Goal: Task Accomplishment & Management: Use online tool/utility

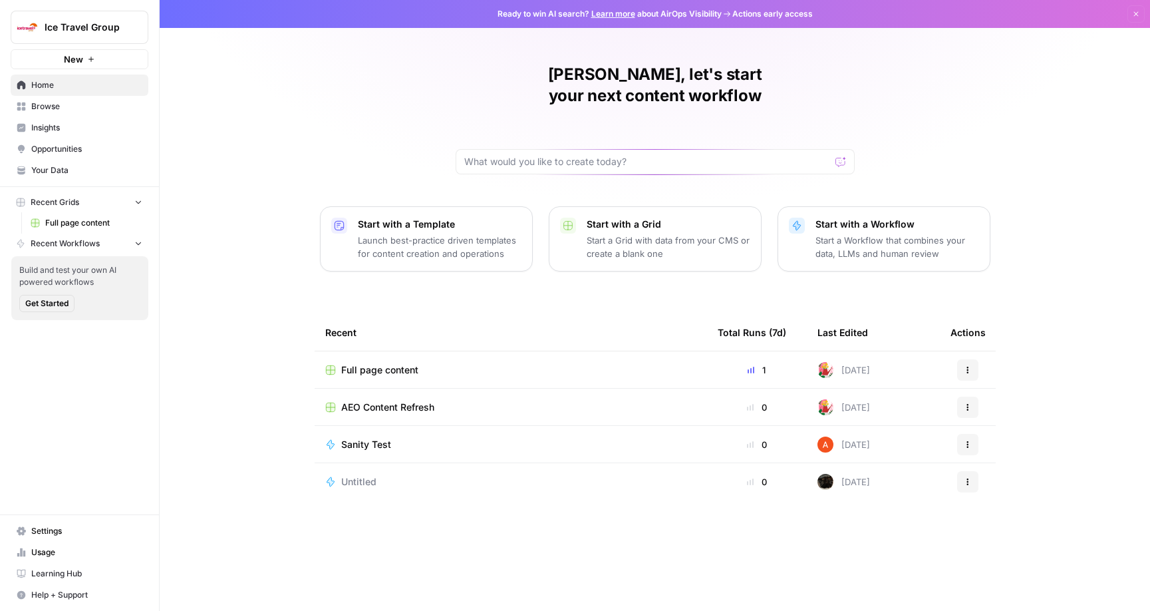
click at [361, 363] on span "Full page content" at bounding box center [379, 369] width 77 height 13
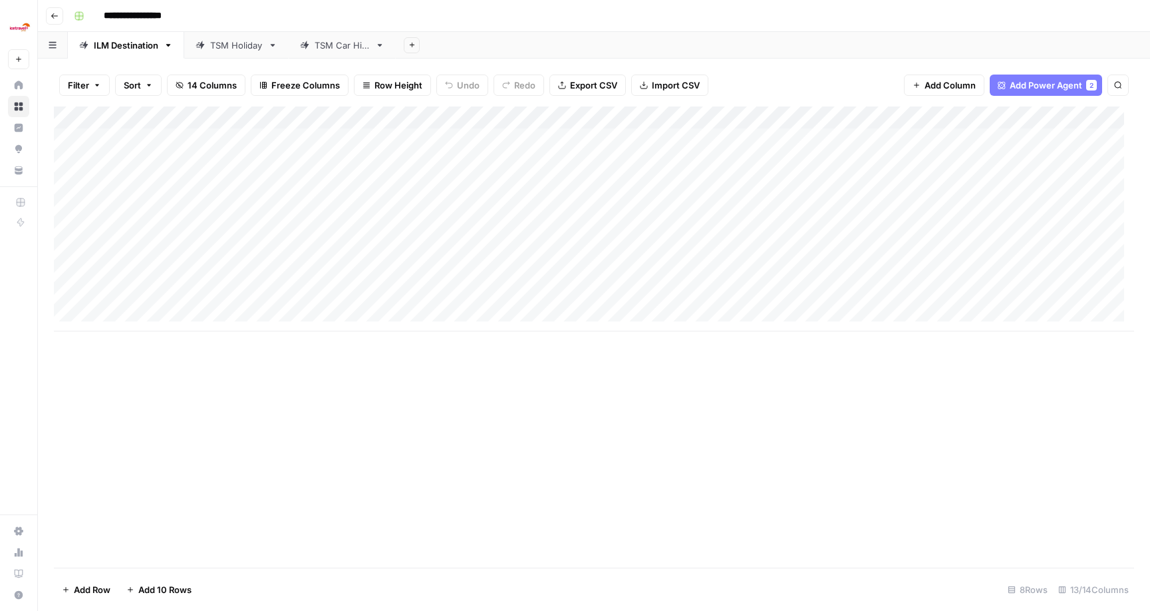
click at [510, 117] on div "Add Column" at bounding box center [594, 218] width 1080 height 225
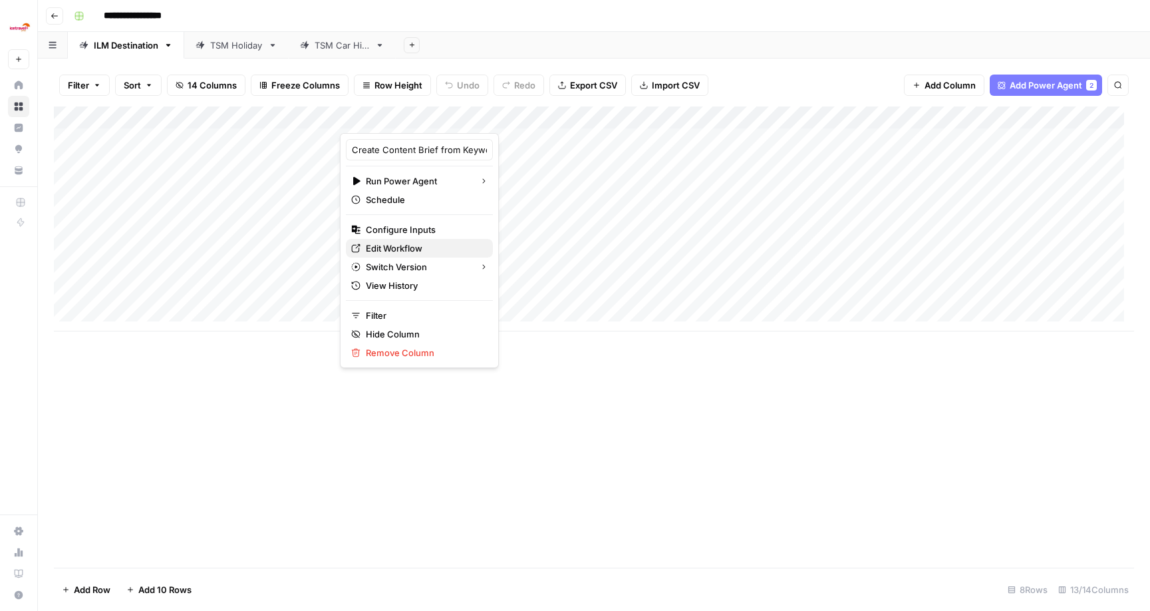
click at [402, 243] on span "Edit Workflow" at bounding box center [424, 247] width 116 height 13
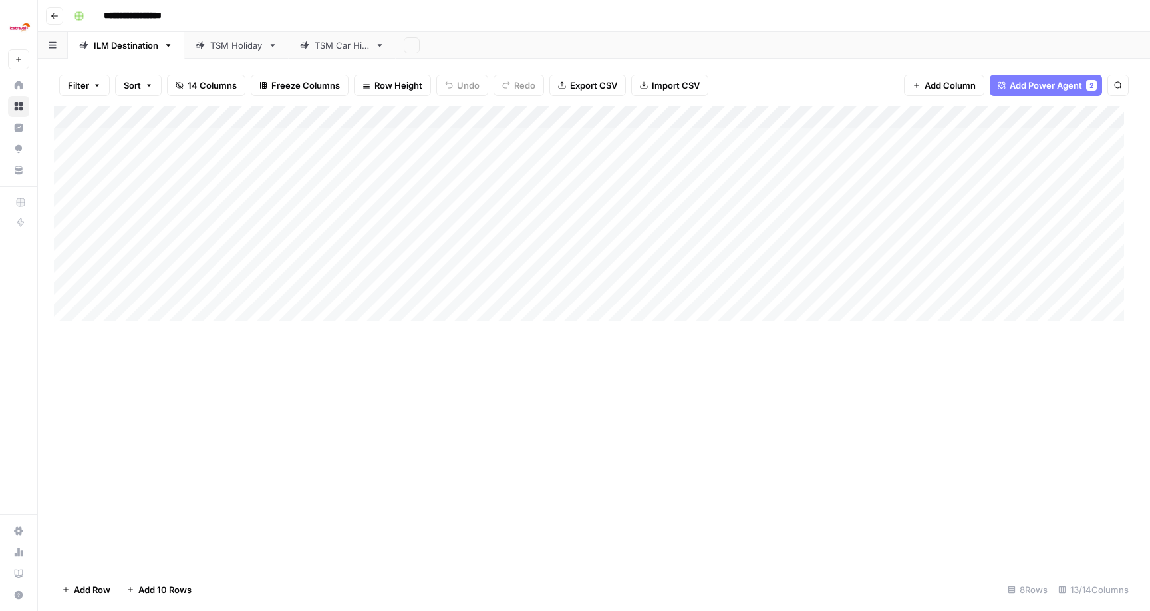
drag, startPoint x: 892, startPoint y: 425, endPoint x: 729, endPoint y: 429, distance: 163.0
click at [726, 429] on div "Add Column" at bounding box center [594, 336] width 1080 height 461
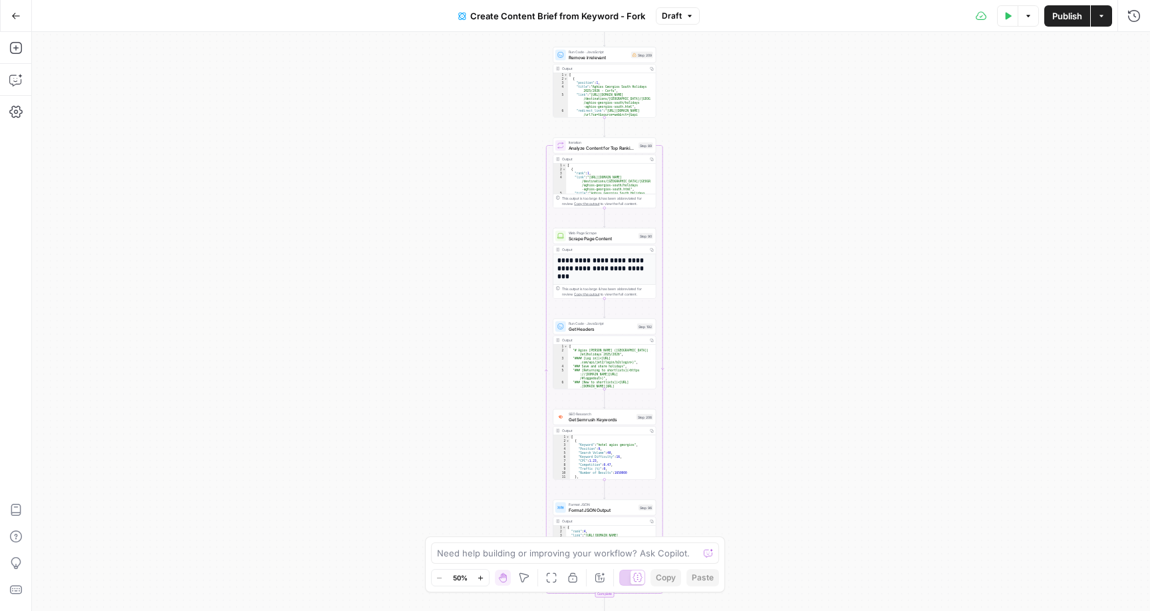
drag, startPoint x: 752, startPoint y: 112, endPoint x: 726, endPoint y: 590, distance: 479.0
click at [729, 610] on div "true false Workflow Input Settings Inputs Google Search Perform Google Search S…" at bounding box center [591, 321] width 1118 height 579
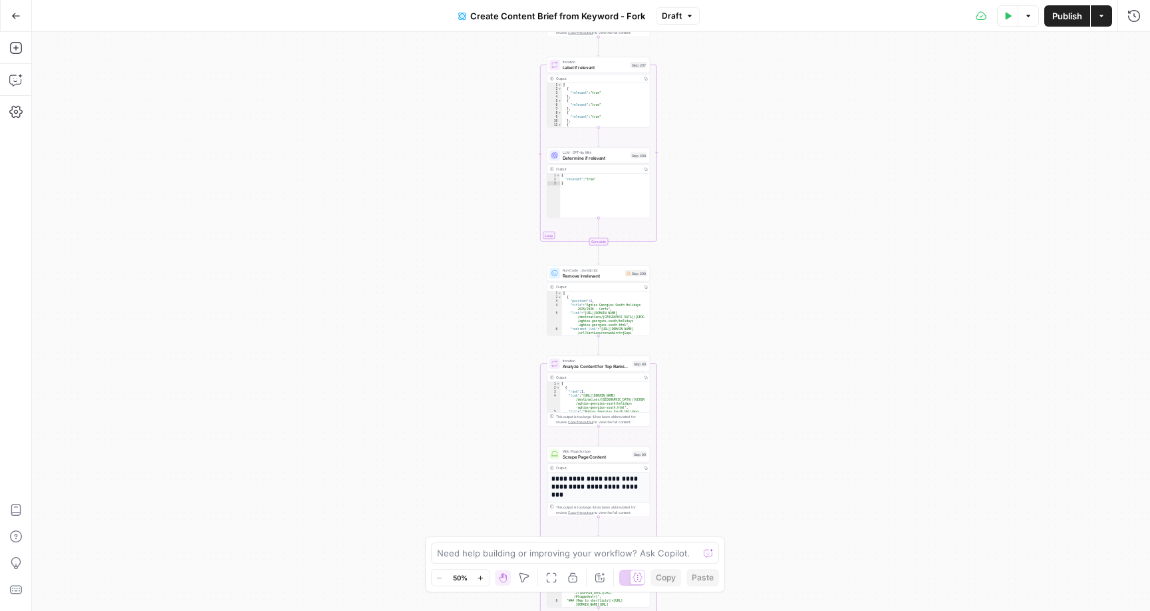
drag, startPoint x: 714, startPoint y: 192, endPoint x: 714, endPoint y: 323, distance: 131.7
click at [711, 543] on body "Ice Travel Group New Home Browse Insights Opportunities Your Data Recent Grids …" at bounding box center [575, 305] width 1150 height 611
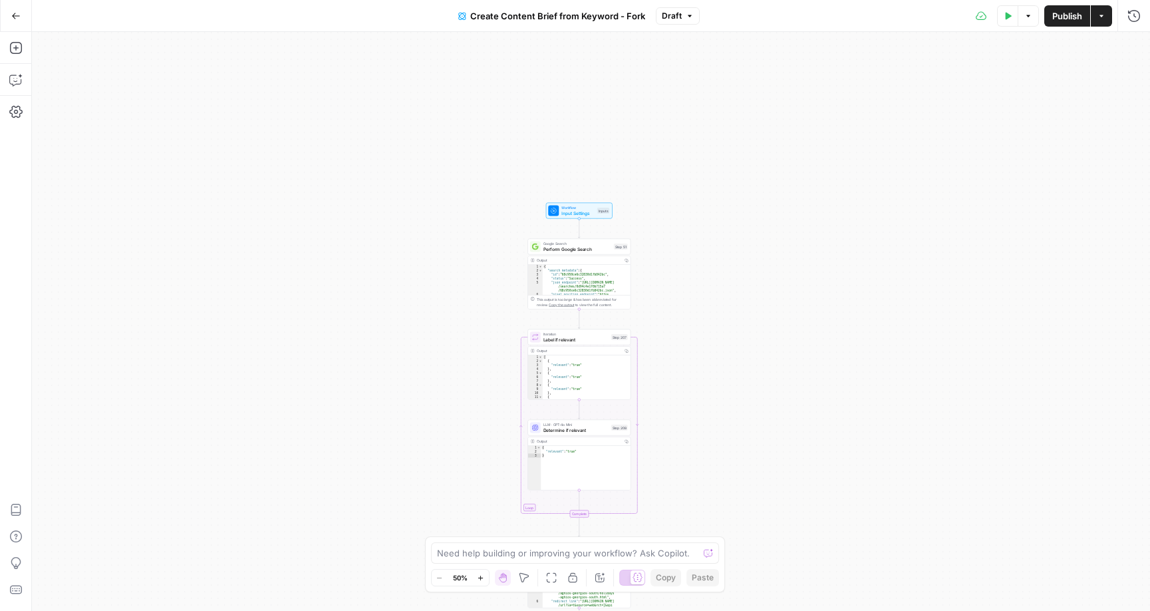
drag, startPoint x: 720, startPoint y: 173, endPoint x: 688, endPoint y: 222, distance: 58.5
click at [690, 226] on div "true false Workflow Input Settings Inputs Google Search Perform Google Search S…" at bounding box center [591, 321] width 1118 height 579
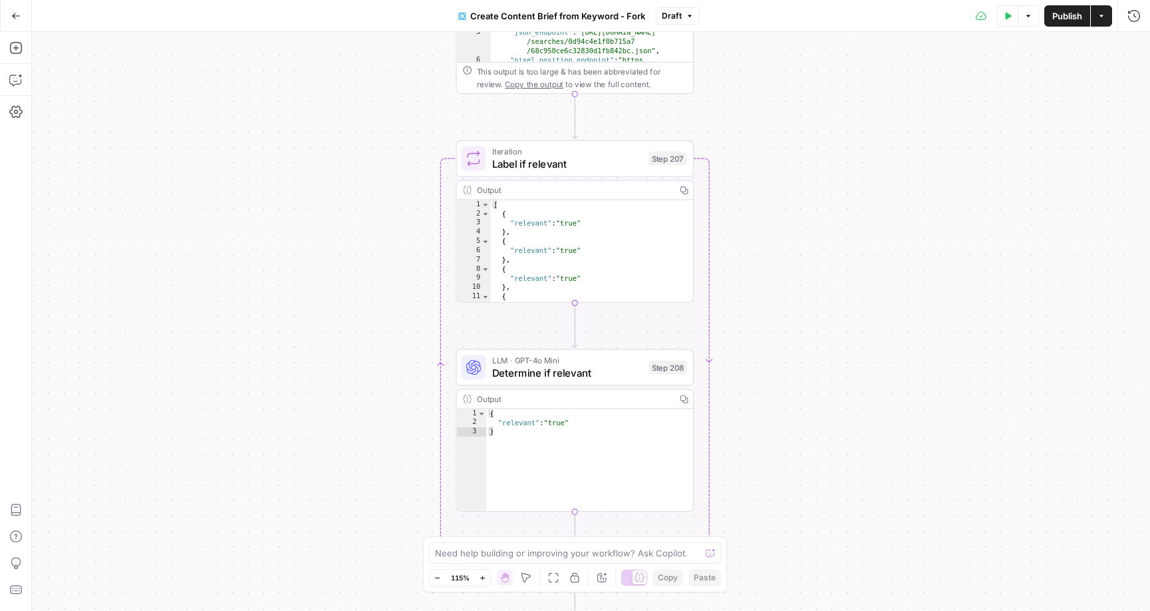
drag, startPoint x: 708, startPoint y: 365, endPoint x: 792, endPoint y: 120, distance: 258.7
click at [792, 120] on div "true false Workflow Input Settings Inputs Google Search Perform Google Search S…" at bounding box center [591, 321] width 1118 height 579
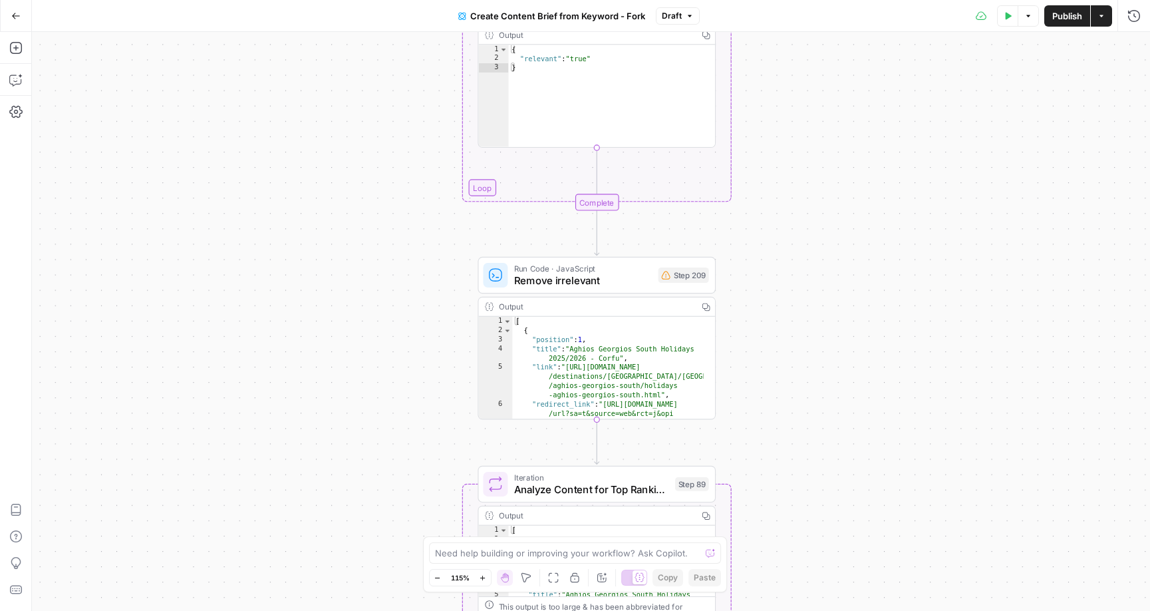
drag, startPoint x: 766, startPoint y: 390, endPoint x: 776, endPoint y: 165, distance: 225.1
click at [765, 94] on div "true false Workflow Input Settings Inputs Google Search Perform Google Search S…" at bounding box center [591, 321] width 1118 height 579
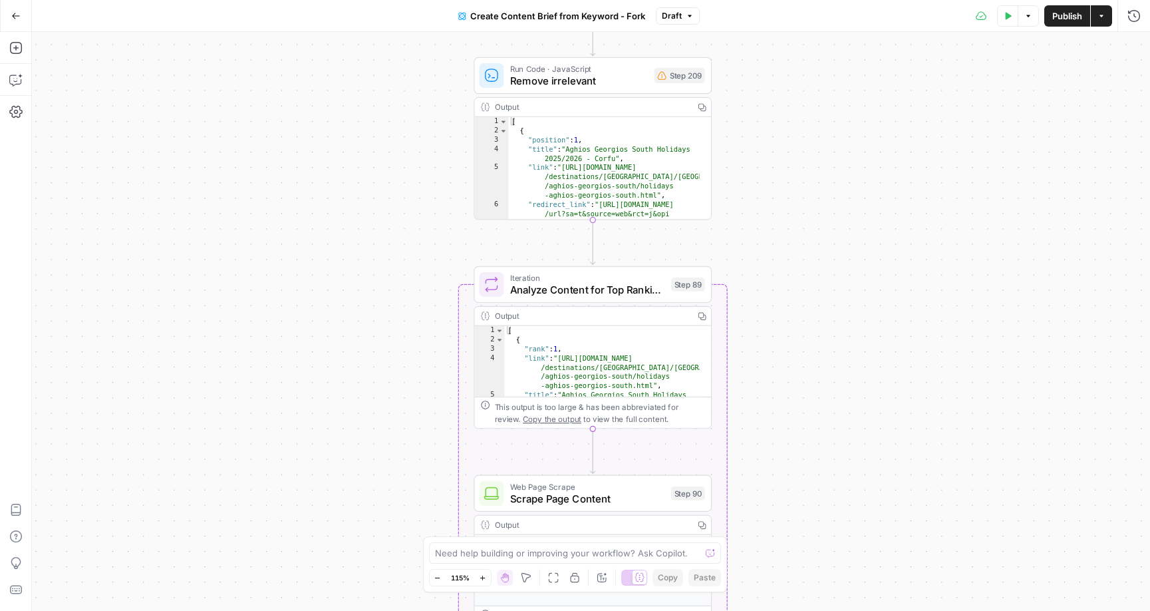
drag, startPoint x: 823, startPoint y: 405, endPoint x: 820, endPoint y: 223, distance: 182.3
click at [820, 223] on div "true false Workflow Input Settings Inputs Google Search Perform Google Search S…" at bounding box center [591, 321] width 1118 height 579
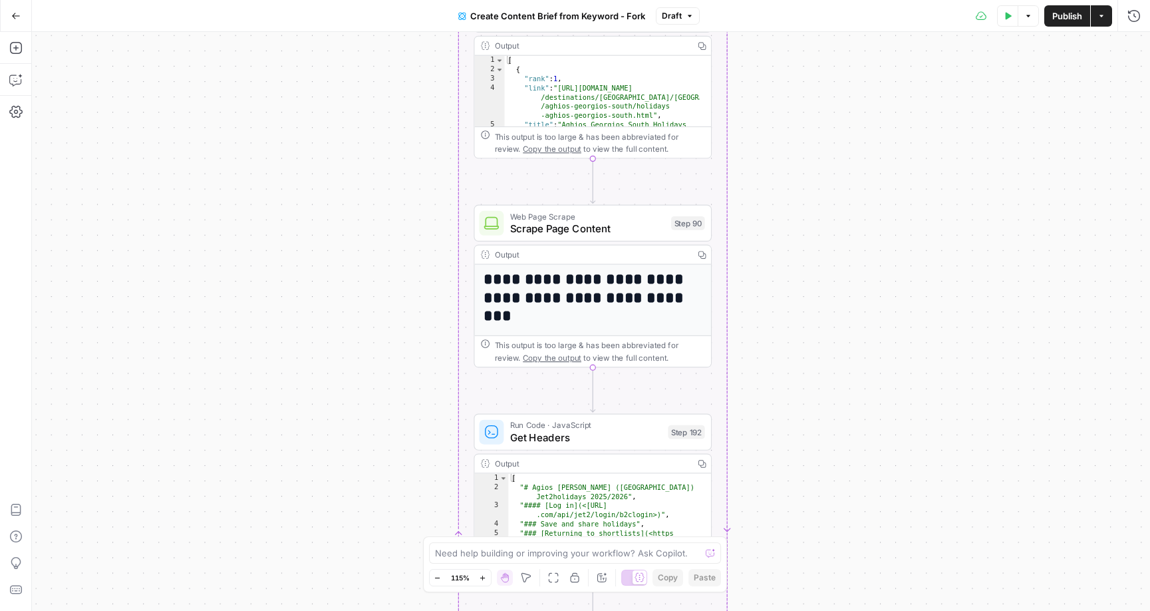
drag, startPoint x: 848, startPoint y: 448, endPoint x: 847, endPoint y: 205, distance: 243.5
click at [847, 205] on div "true false Workflow Input Settings Inputs Google Search Perform Google Search S…" at bounding box center [591, 321] width 1118 height 579
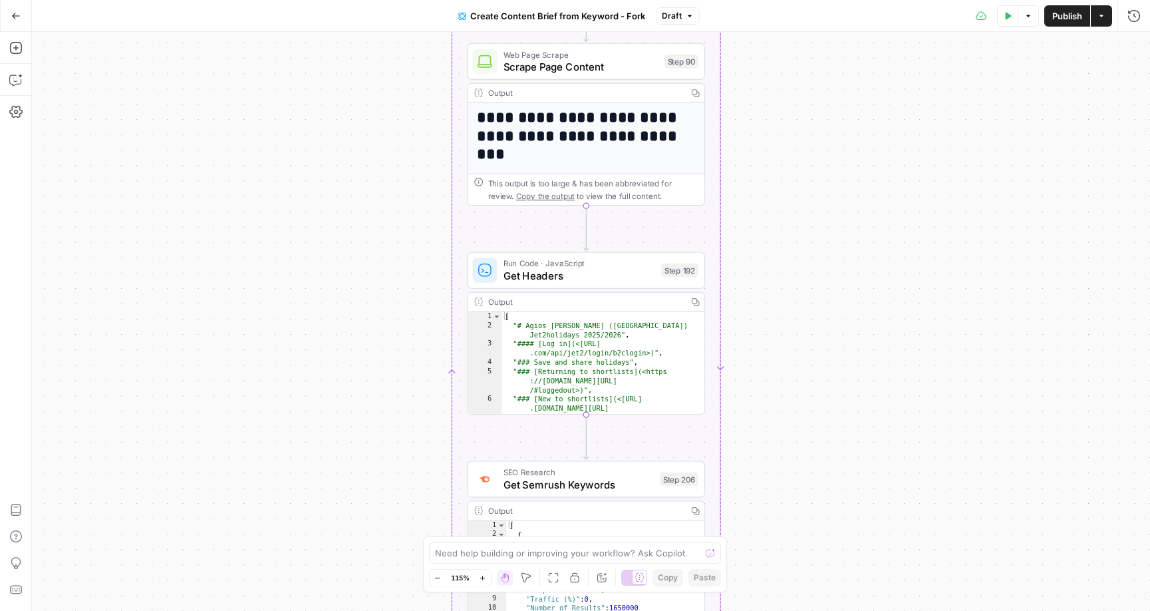
drag, startPoint x: 818, startPoint y: 386, endPoint x: 813, endPoint y: 170, distance: 215.6
click at [816, 141] on div "true false Workflow Input Settings Inputs Google Search Perform Google Search S…" at bounding box center [591, 321] width 1118 height 579
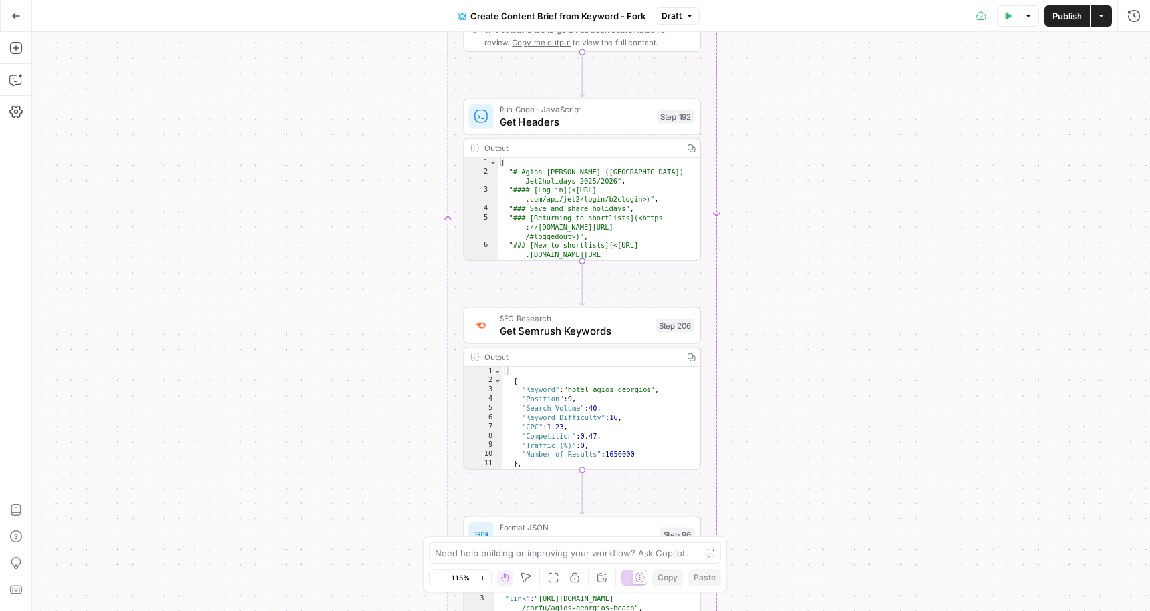
drag, startPoint x: 768, startPoint y: 391, endPoint x: 770, endPoint y: 118, distance: 273.4
click at [770, 118] on div "true false Workflow Input Settings Inputs Google Search Perform Google Search S…" at bounding box center [591, 321] width 1118 height 579
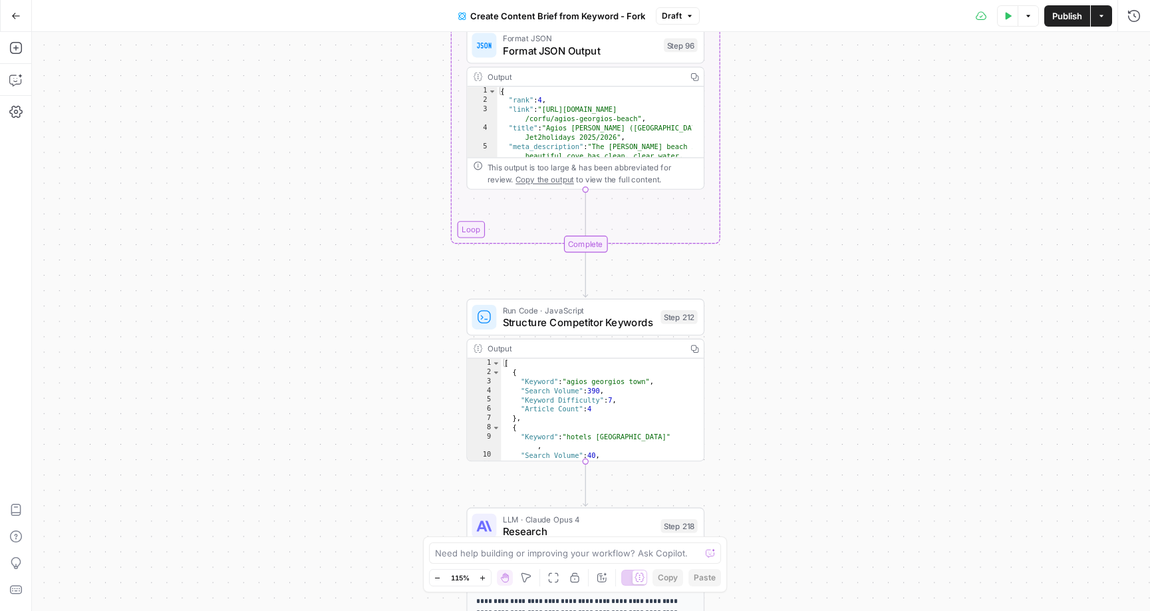
drag, startPoint x: 754, startPoint y: 394, endPoint x: 802, endPoint y: 220, distance: 180.7
click at [758, 168] on div "true false Workflow Input Settings Inputs Google Search Perform Google Search S…" at bounding box center [591, 321] width 1118 height 579
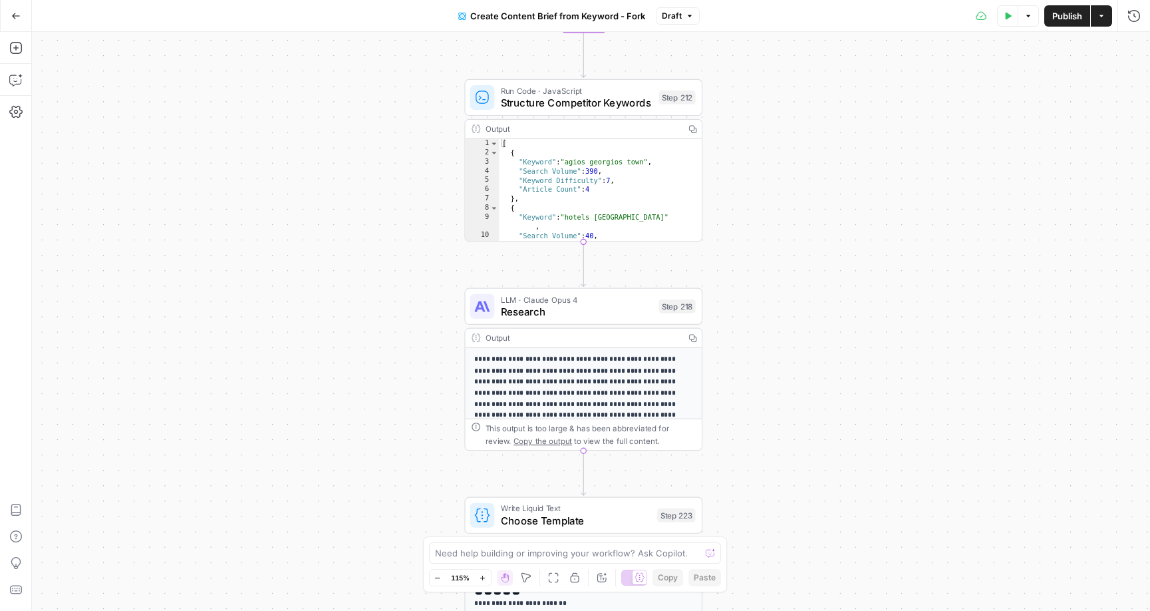
drag, startPoint x: 764, startPoint y: 408, endPoint x: 761, endPoint y: 162, distance: 246.1
click at [761, 173] on div "true false Workflow Input Settings Inputs Google Search Perform Google Search S…" at bounding box center [591, 321] width 1118 height 579
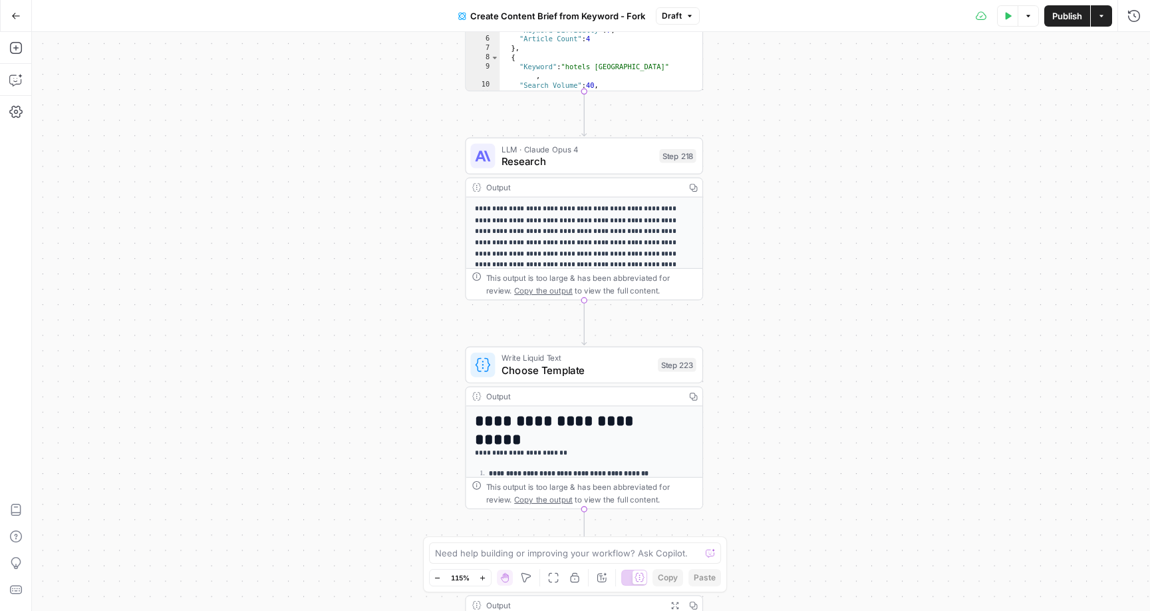
drag, startPoint x: 721, startPoint y: 389, endPoint x: 734, endPoint y: 175, distance: 214.6
click at [734, 175] on div "true false Workflow Input Settings Inputs Google Search Perform Google Search S…" at bounding box center [591, 321] width 1118 height 579
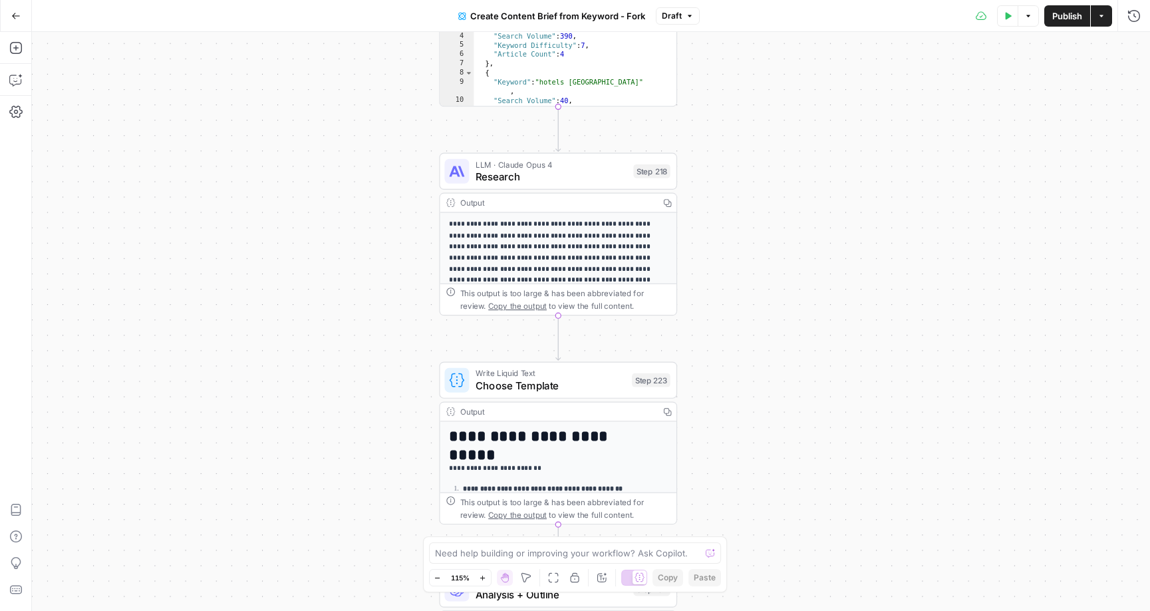
drag, startPoint x: 814, startPoint y: 444, endPoint x: 782, endPoint y: 581, distance: 140.2
click at [782, 581] on div "true false Workflow Input Settings Inputs Google Search Perform Google Search S…" at bounding box center [591, 321] width 1118 height 579
